Goal: Task Accomplishment & Management: Use online tool/utility

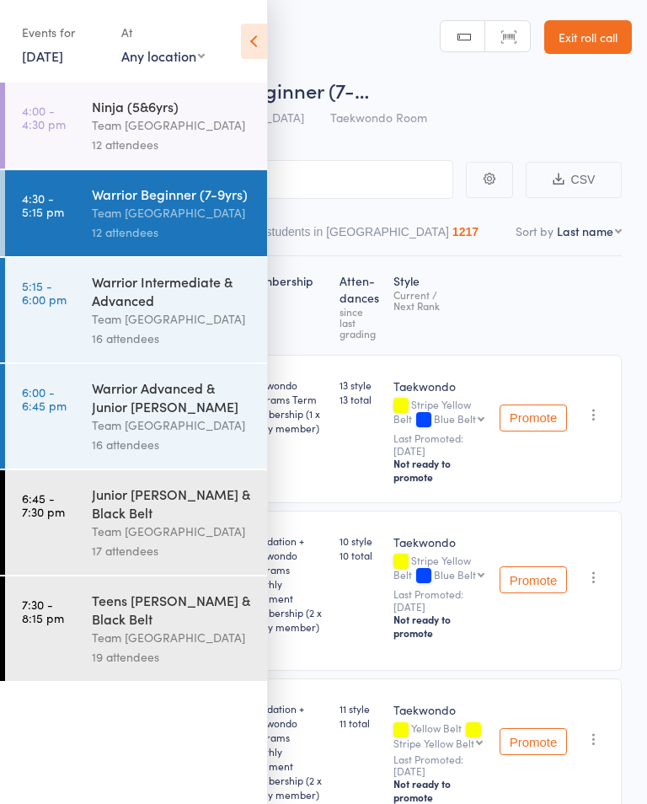
click at [203, 303] on div "Warrior Intermediate & Advanced" at bounding box center [172, 290] width 161 height 37
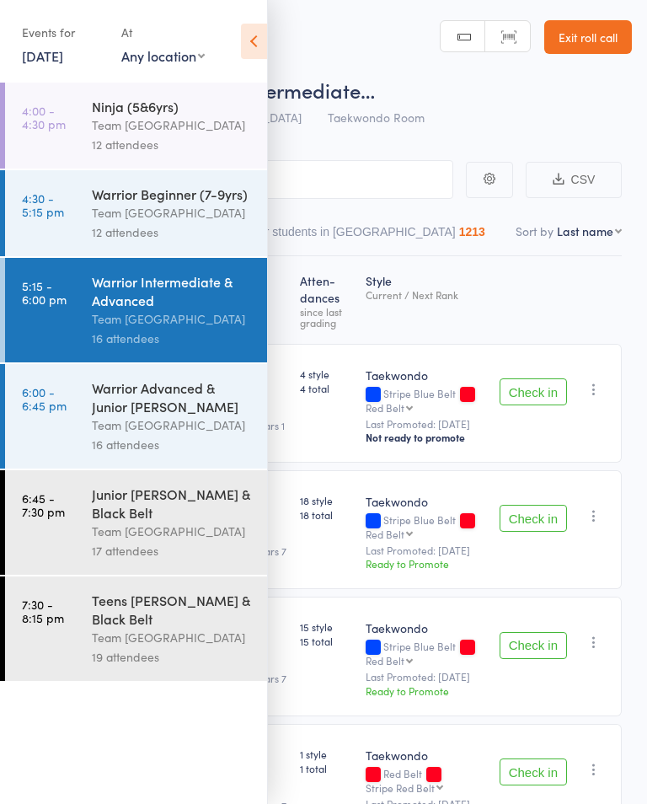
click at [244, 33] on icon at bounding box center [254, 41] width 26 height 35
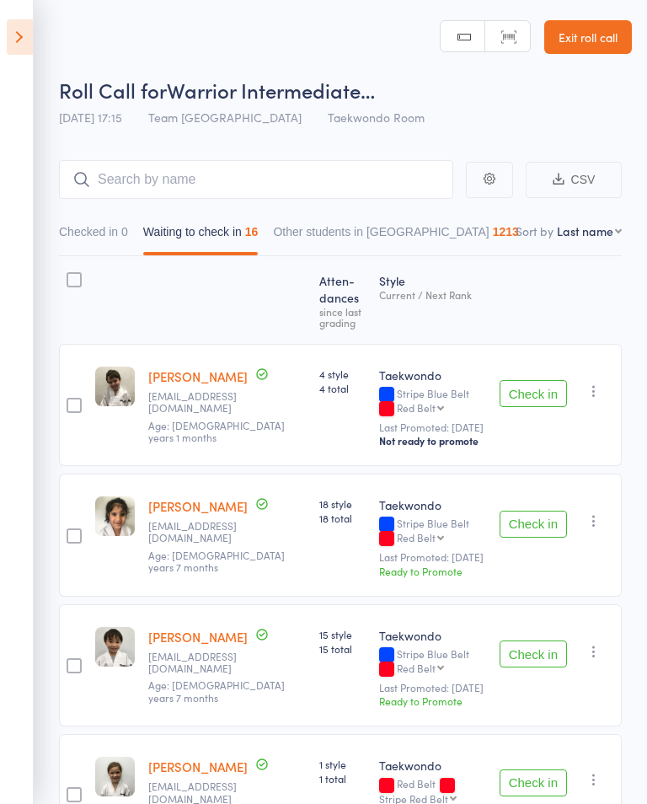
click at [592, 230] on select "First name Last name Birthday today? Behind on payments? Check in time Next pay…" at bounding box center [589, 230] width 65 height 17
select select "10"
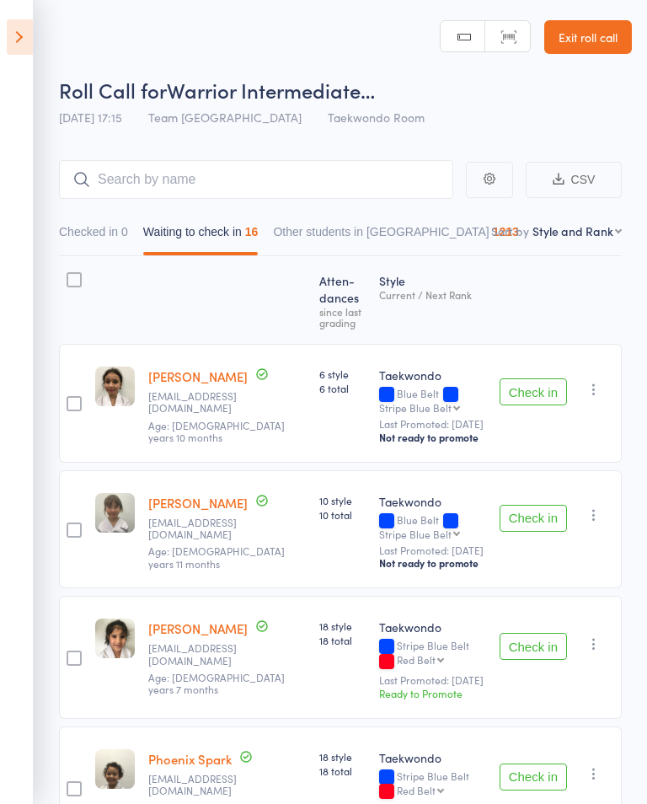
click at [540, 398] on button "Check in" at bounding box center [533, 391] width 67 height 27
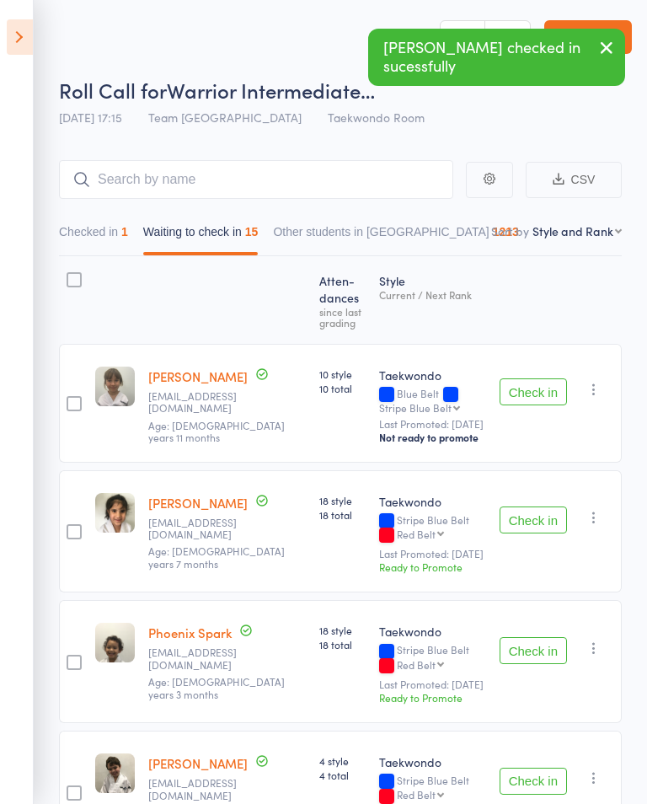
click at [548, 399] on button "Check in" at bounding box center [533, 391] width 67 height 27
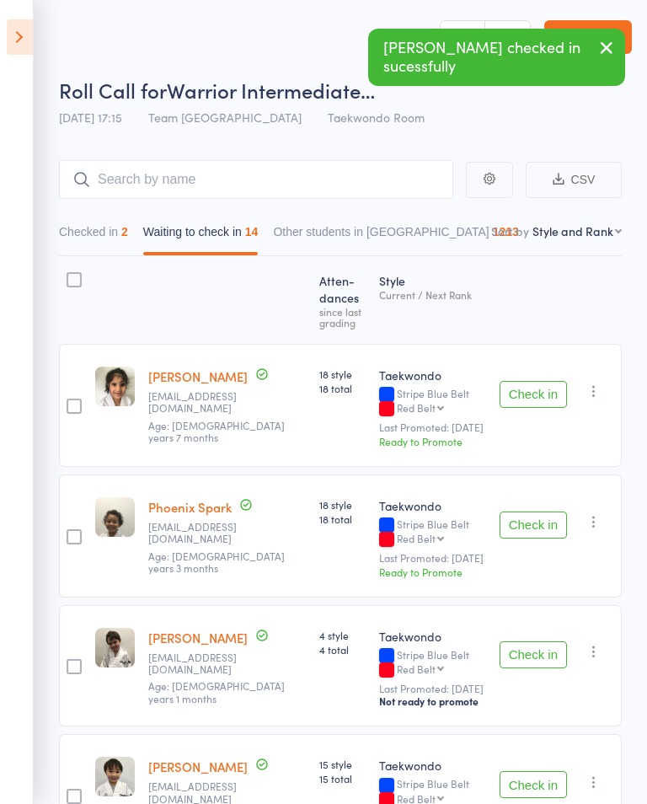
click at [522, 522] on button "Check in" at bounding box center [533, 525] width 67 height 27
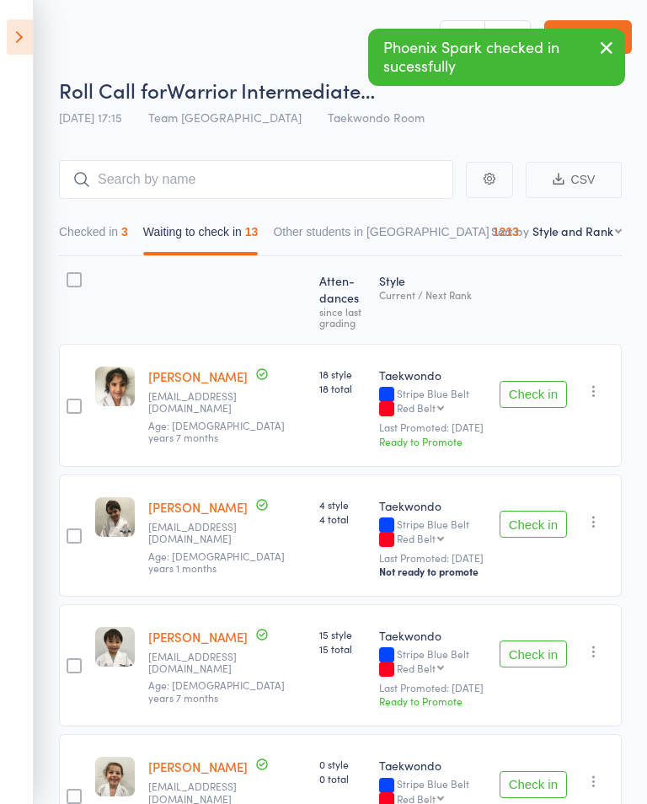
click at [537, 529] on button "Check in" at bounding box center [533, 524] width 67 height 27
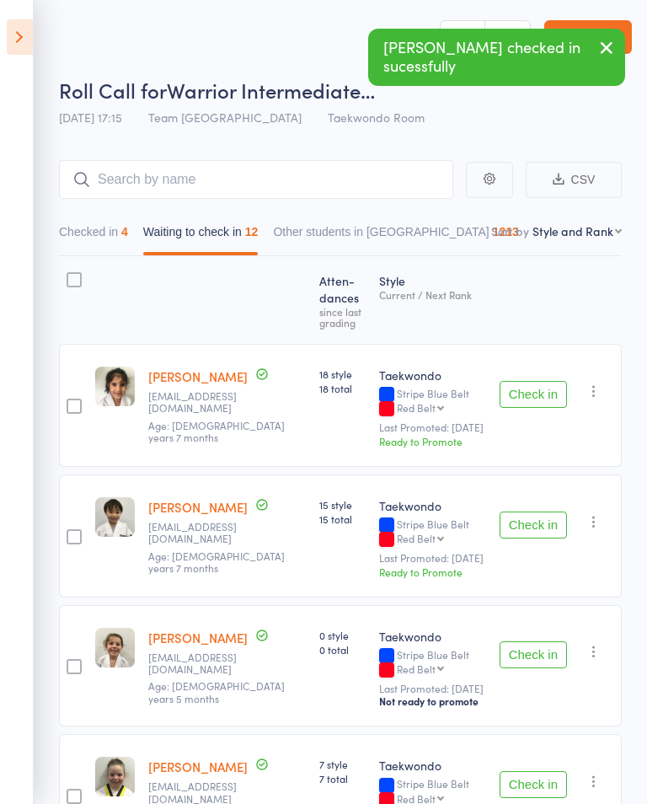
click at [532, 528] on button "Check in" at bounding box center [533, 525] width 67 height 27
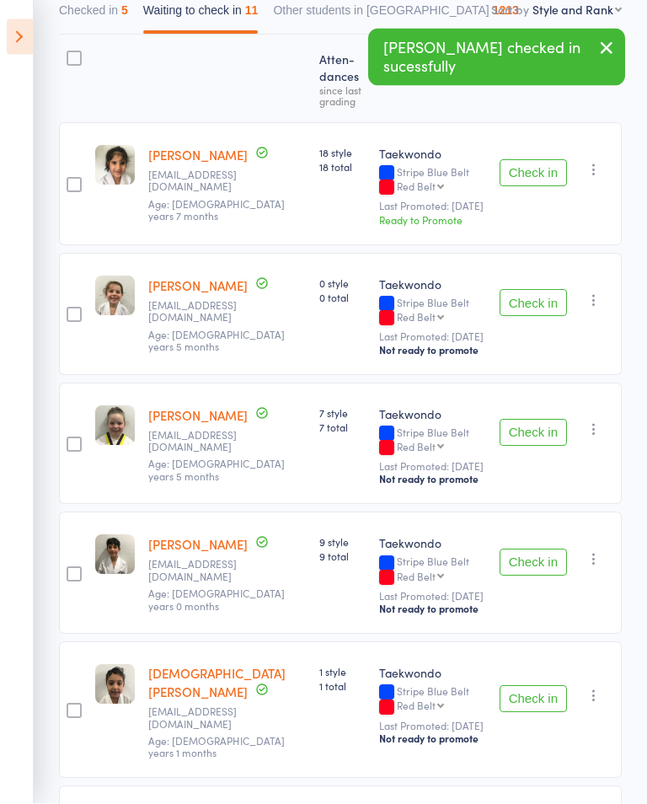
click at [544, 562] on button "Check in" at bounding box center [533, 562] width 67 height 27
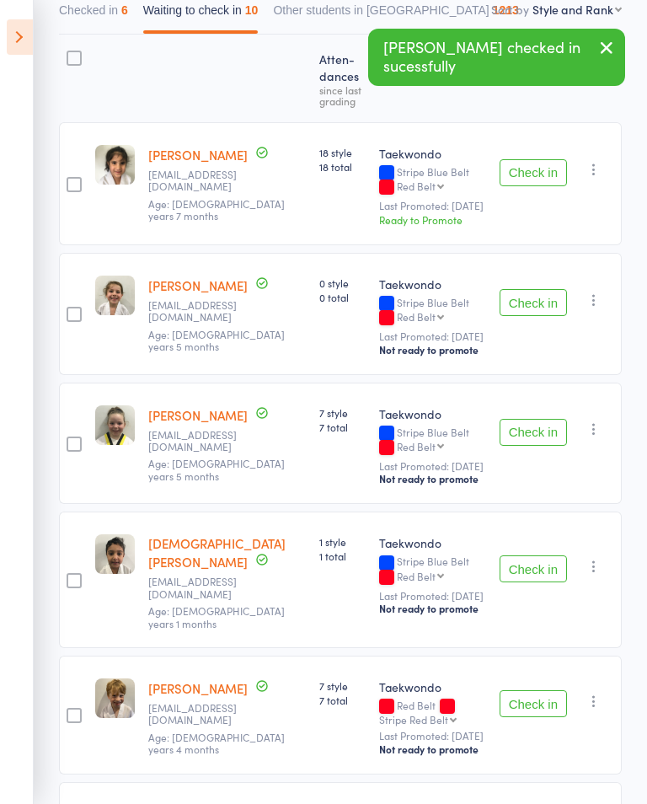
click at [549, 555] on button "Check in" at bounding box center [533, 568] width 67 height 27
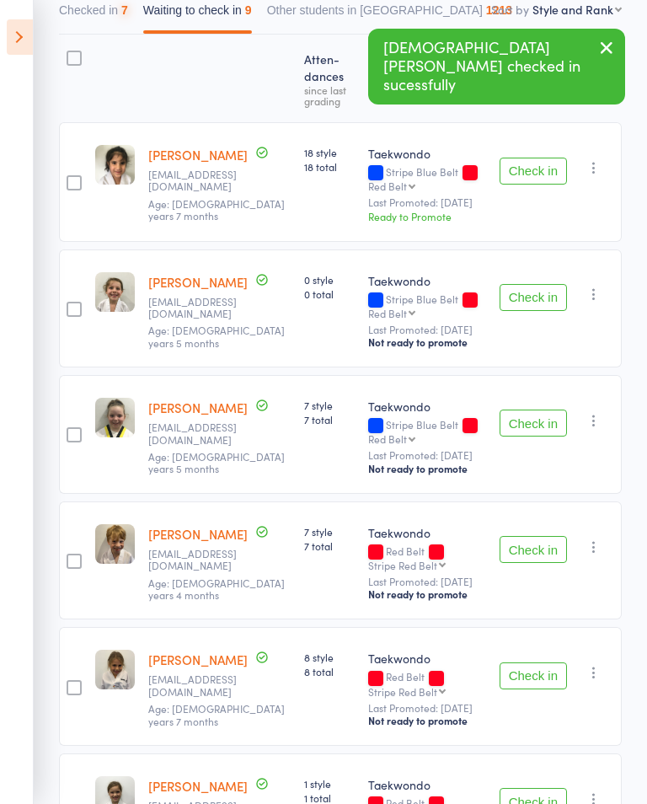
click at [529, 563] on button "Check in" at bounding box center [533, 549] width 67 height 27
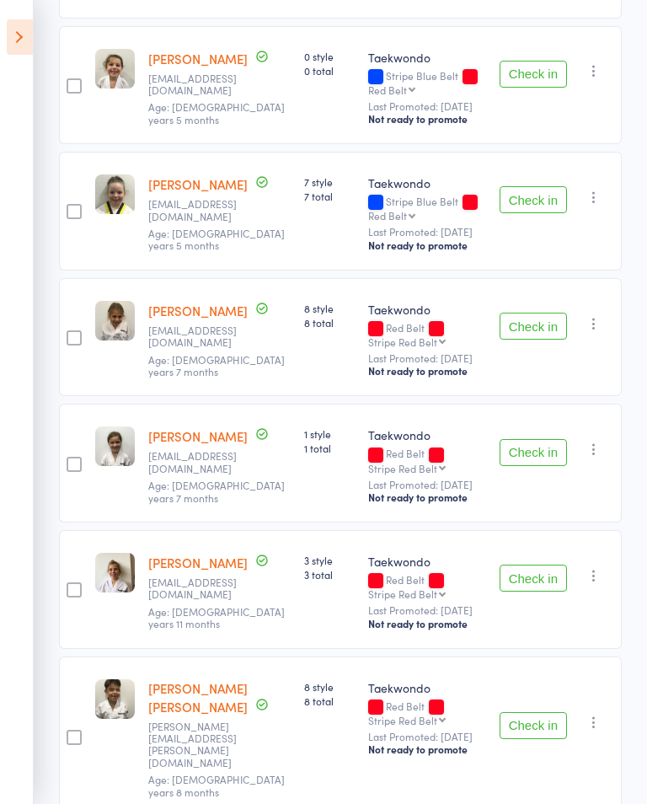
scroll to position [447, 0]
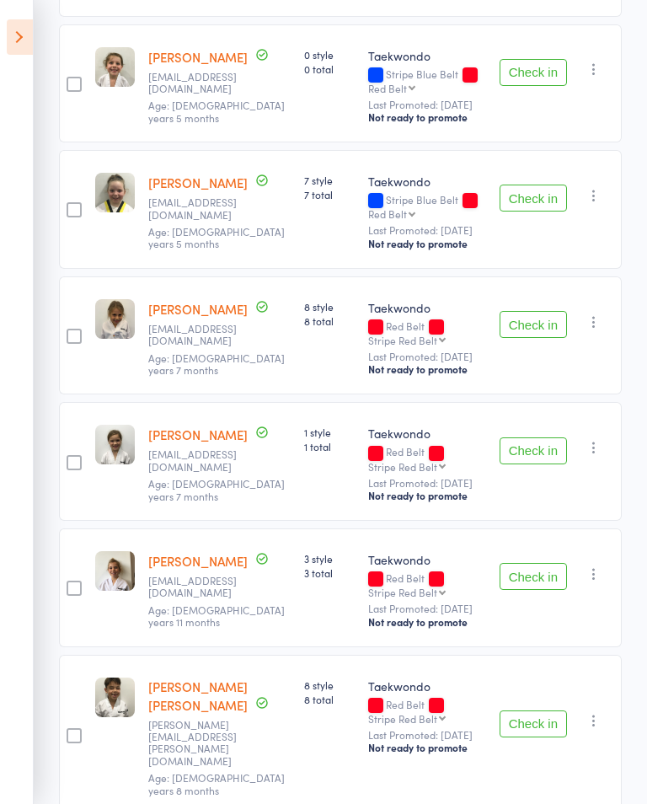
click at [549, 590] on button "Check in" at bounding box center [533, 576] width 67 height 27
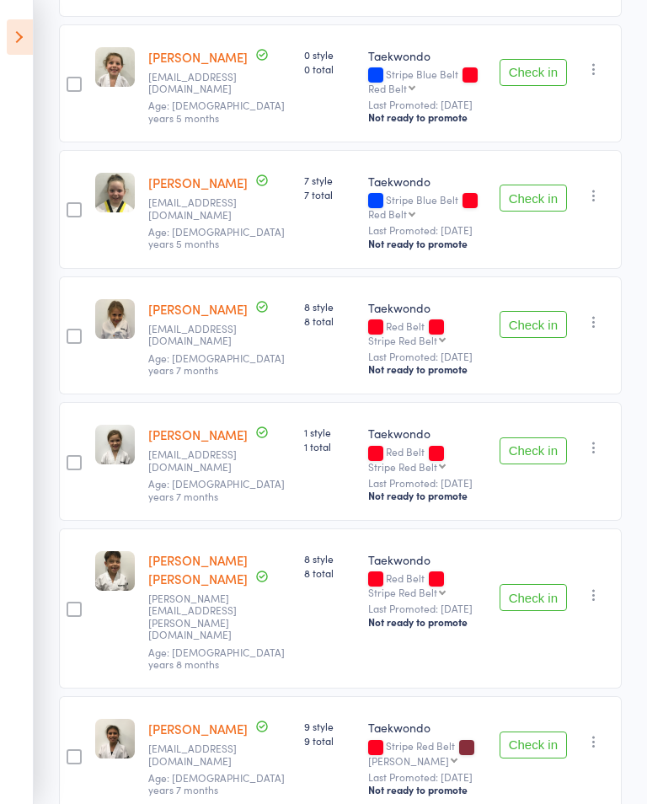
scroll to position [364, 0]
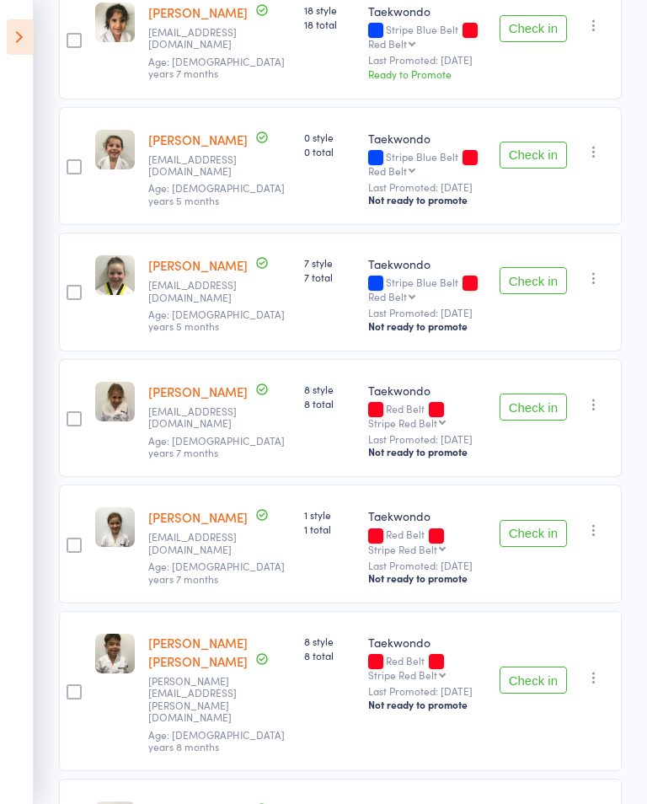
click at [540, 681] on button "Check in" at bounding box center [533, 680] width 67 height 27
